Goal: Information Seeking & Learning: Learn about a topic

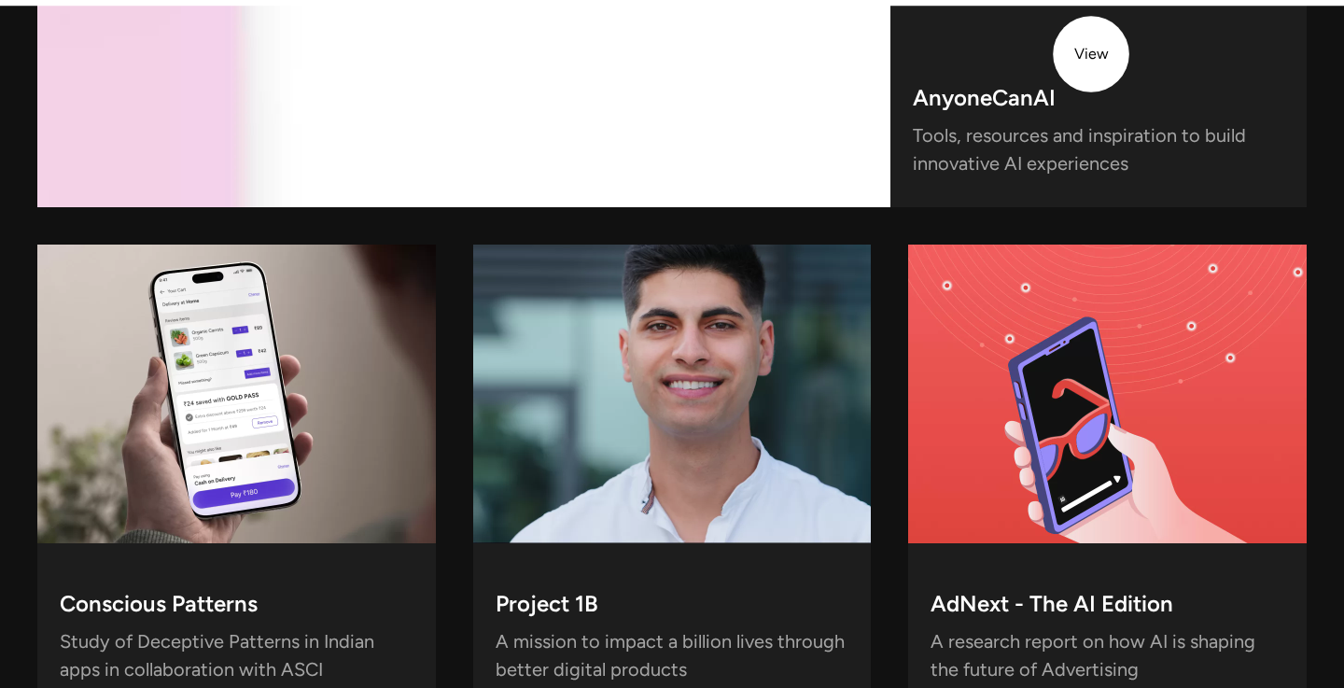
scroll to position [7206, 0]
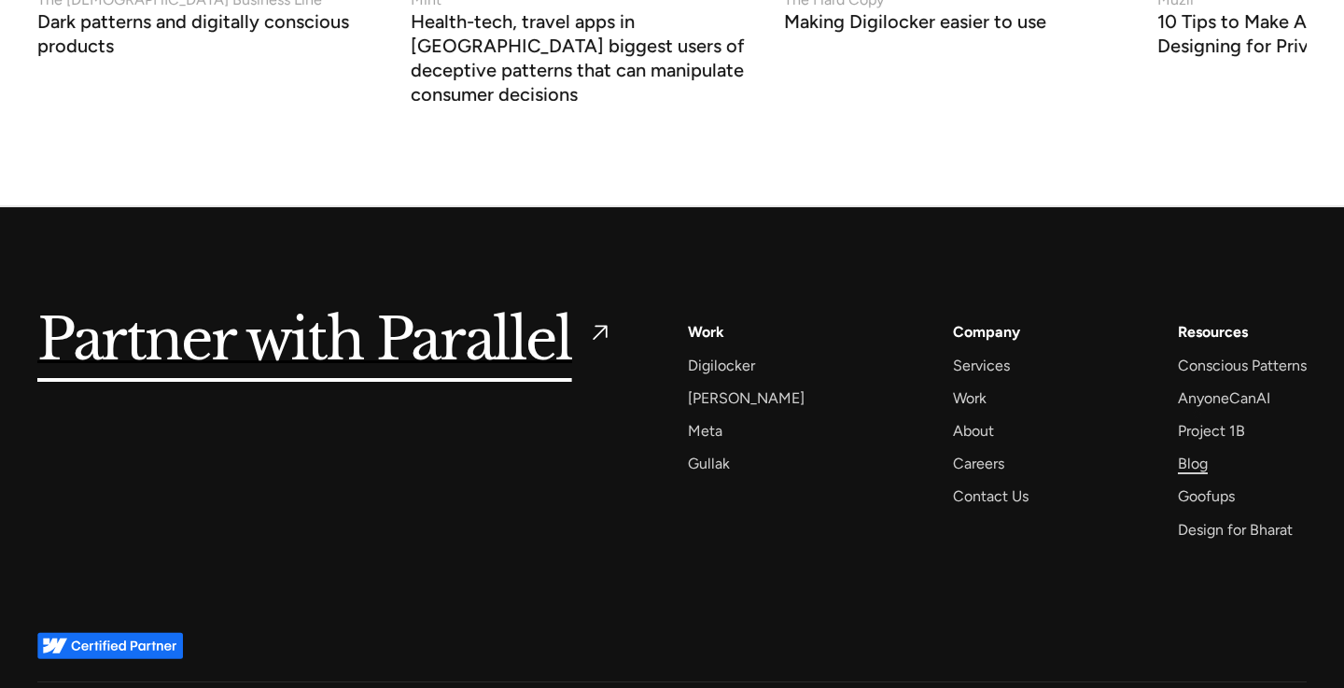
click at [1195, 451] on div "Blog" at bounding box center [1193, 463] width 30 height 25
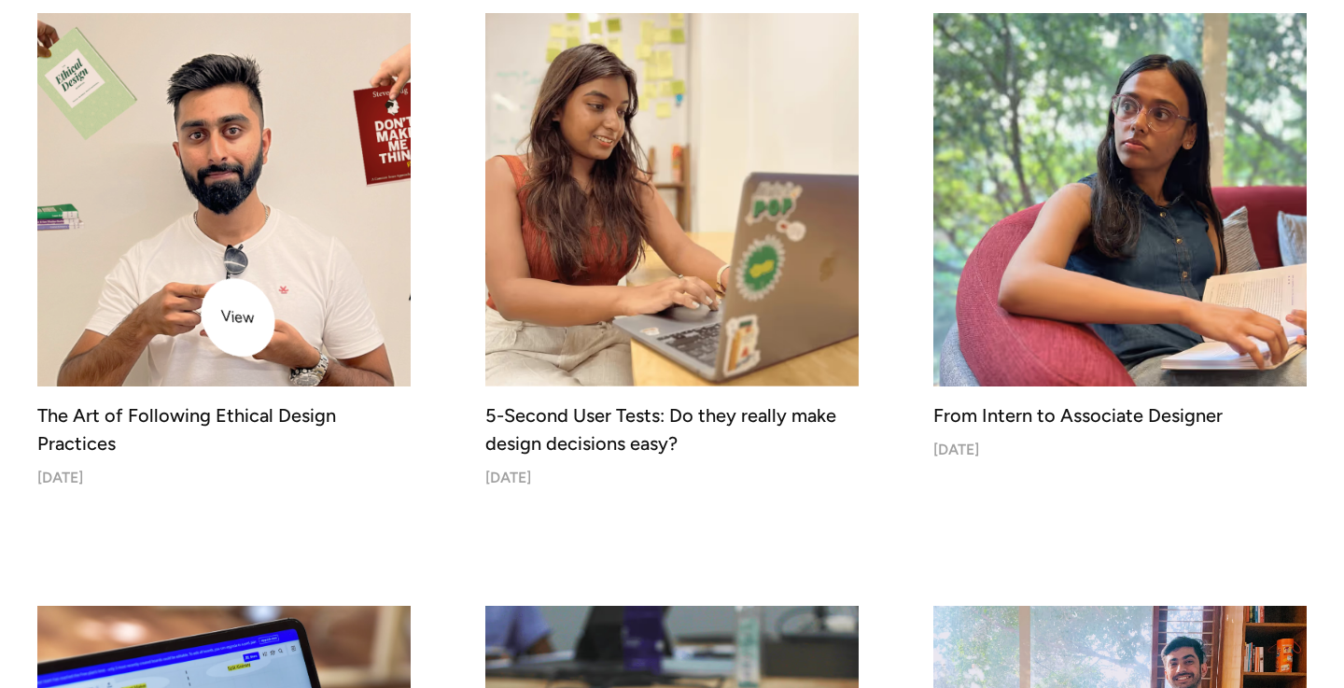
scroll to position [1264, 0]
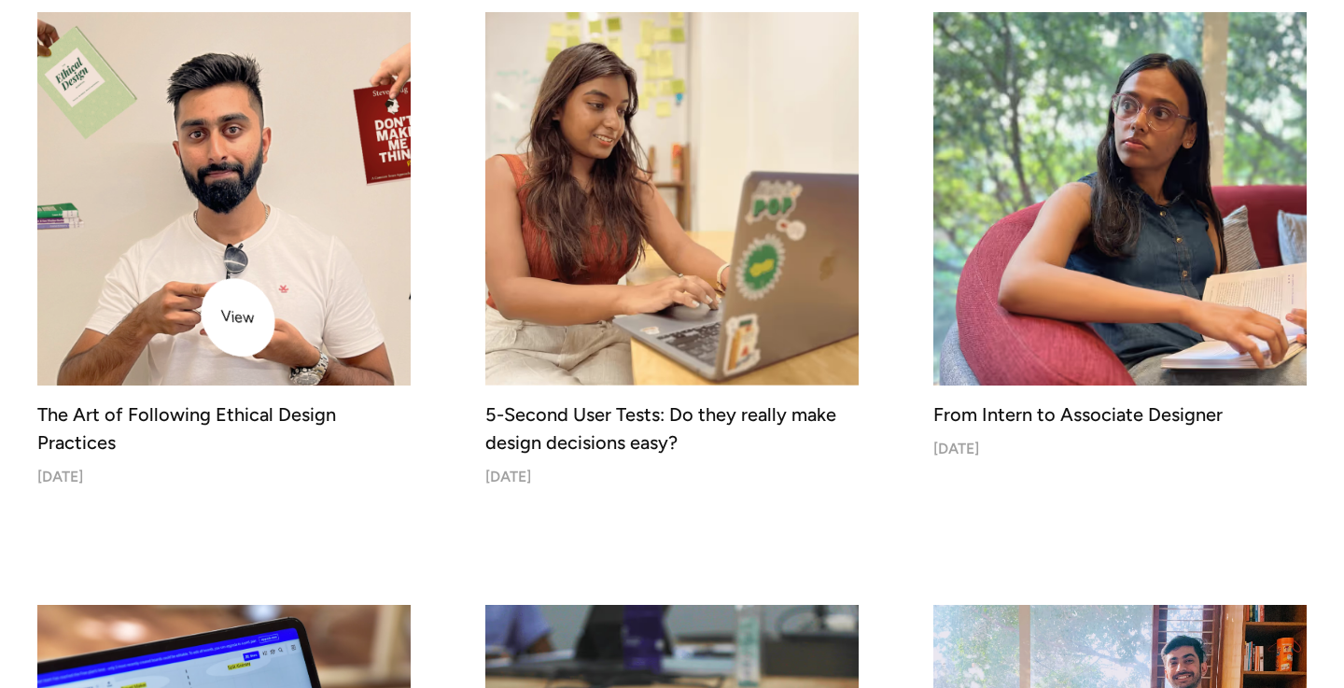
click at [220, 286] on img at bounding box center [224, 199] width 392 height 392
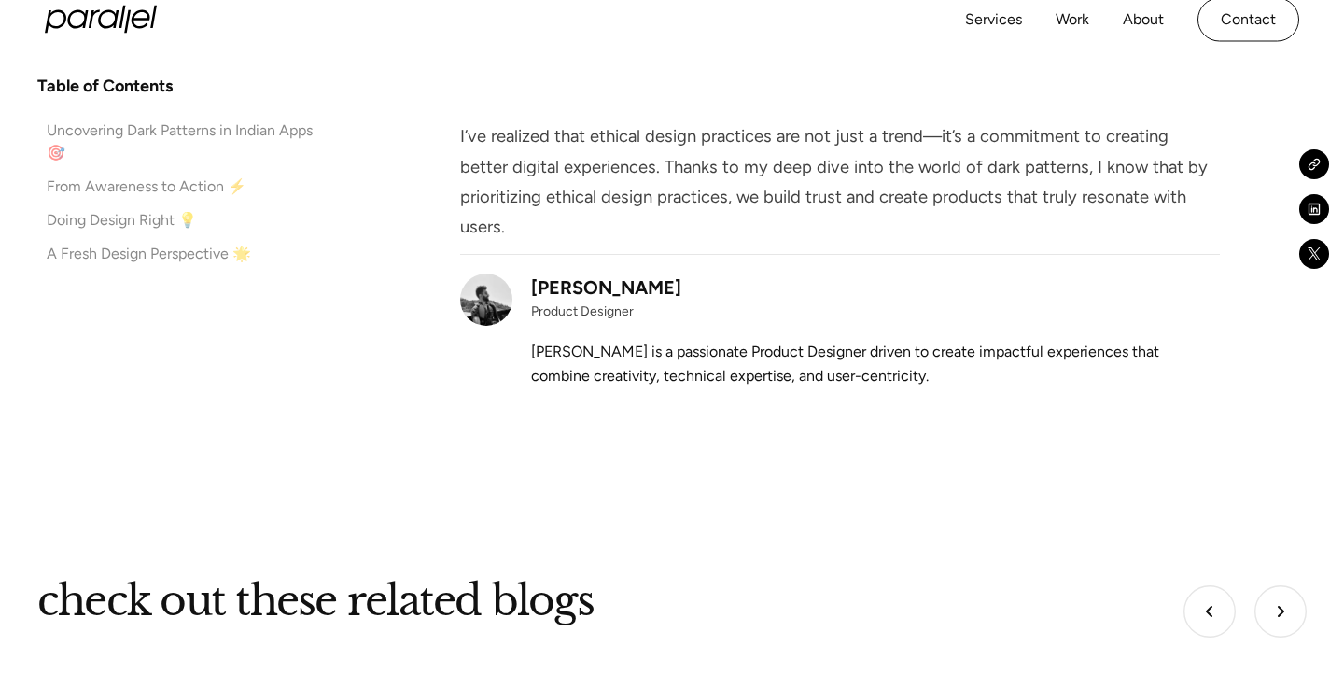
scroll to position [8897, 0]
